Goal: Information Seeking & Learning: Learn about a topic

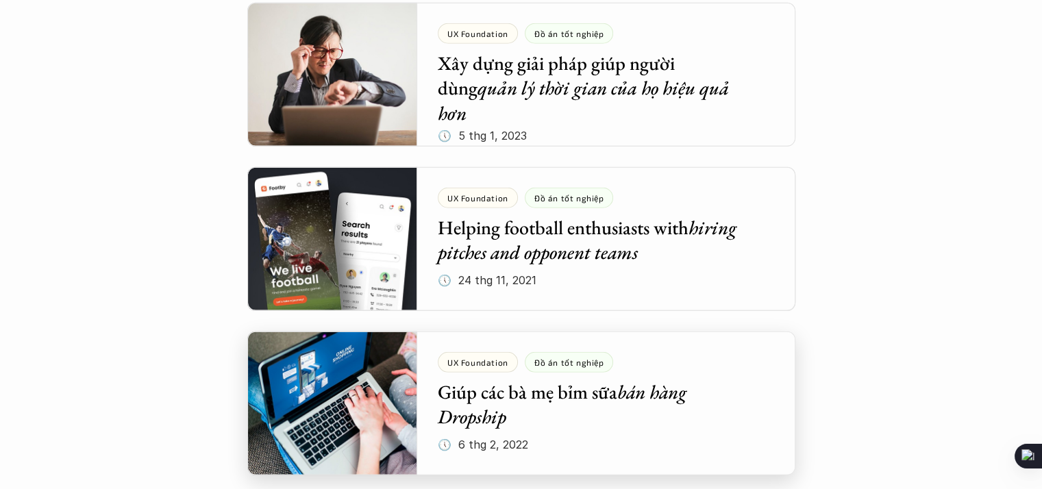
scroll to position [3904, 0]
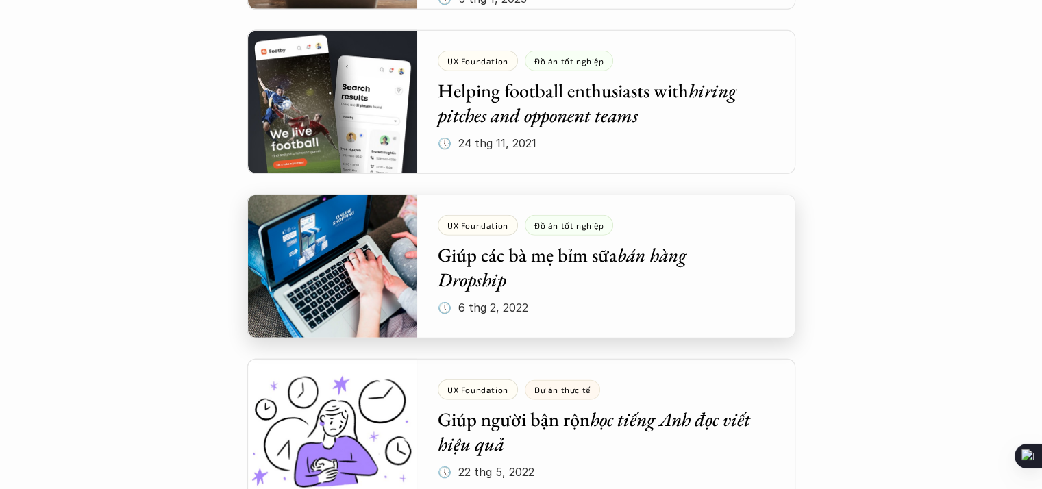
click at [502, 287] on div at bounding box center [521, 267] width 548 height 144
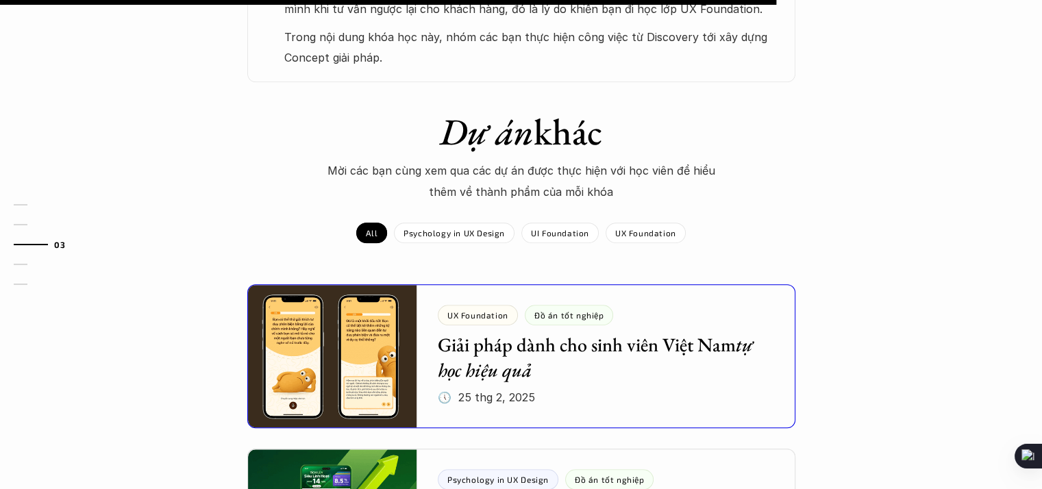
scroll to position [959, 0]
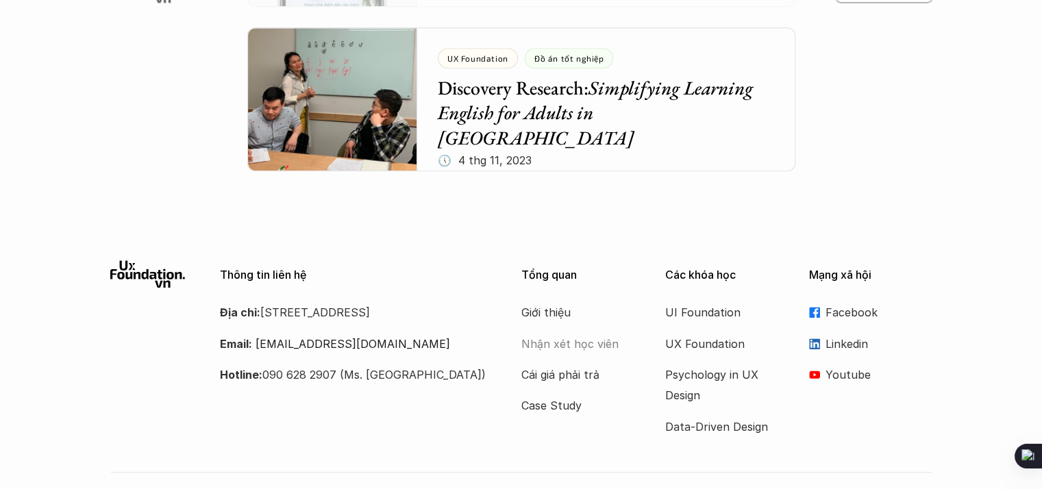
scroll to position [5858, 0]
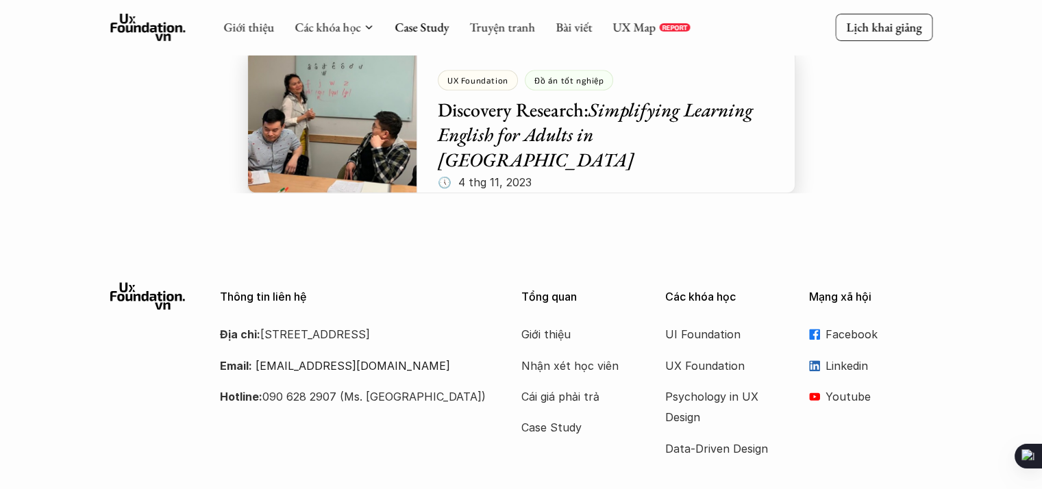
click at [562, 81] on div at bounding box center [521, 121] width 548 height 144
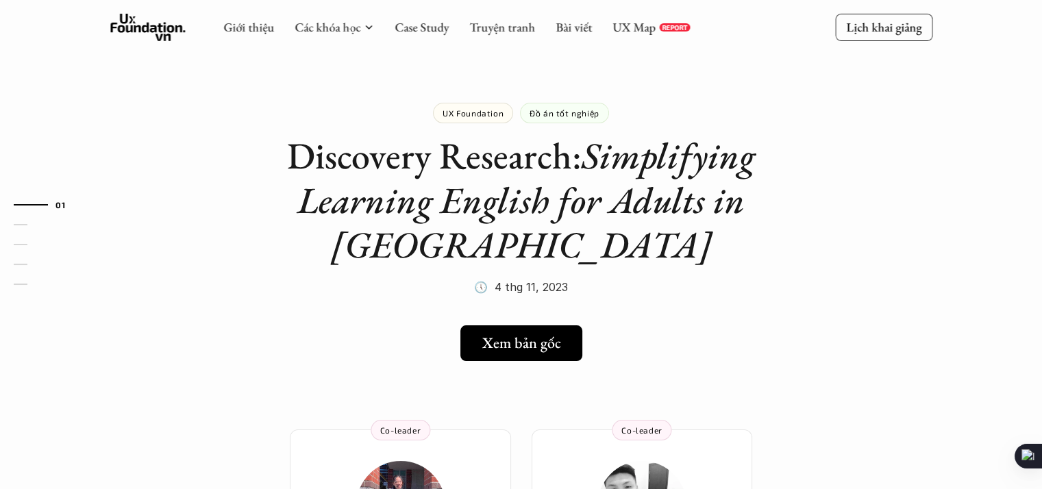
click at [690, 126] on div "UX Foundation Đồ án tốt nghiệp Discovery Research: Simplifying Learning English…" at bounding box center [521, 182] width 548 height 229
click at [715, 282] on div "UX Foundation Đồ án tốt nghiệp Discovery Research: Simplifying Learning English…" at bounding box center [521, 182] width 548 height 229
